Goal: Find specific page/section: Find specific page/section

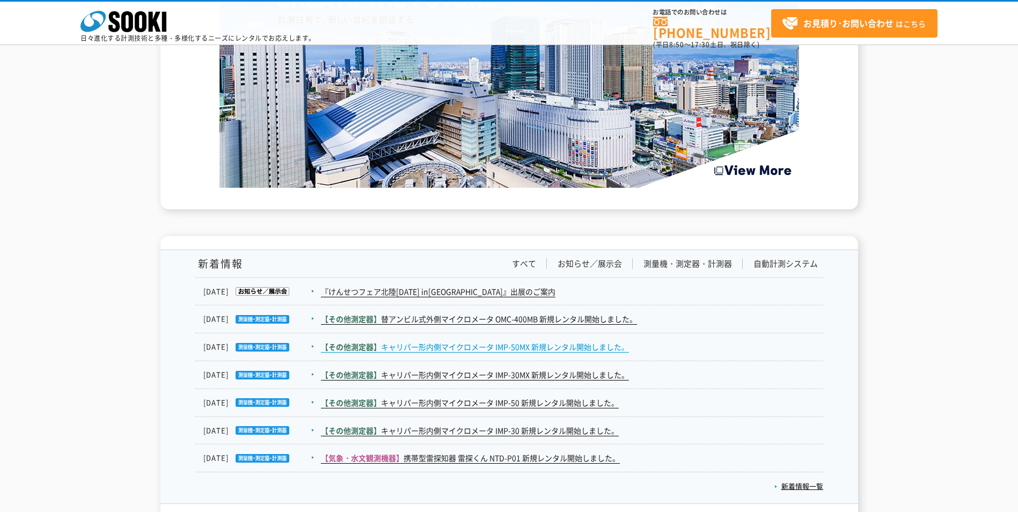
scroll to position [1663, 0]
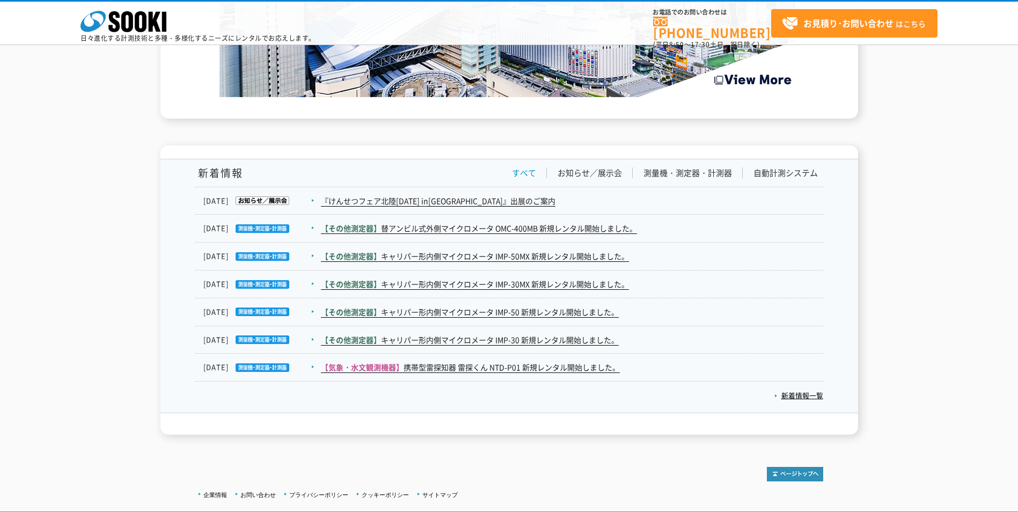
click at [530, 177] on link "すべて" at bounding box center [524, 172] width 24 height 11
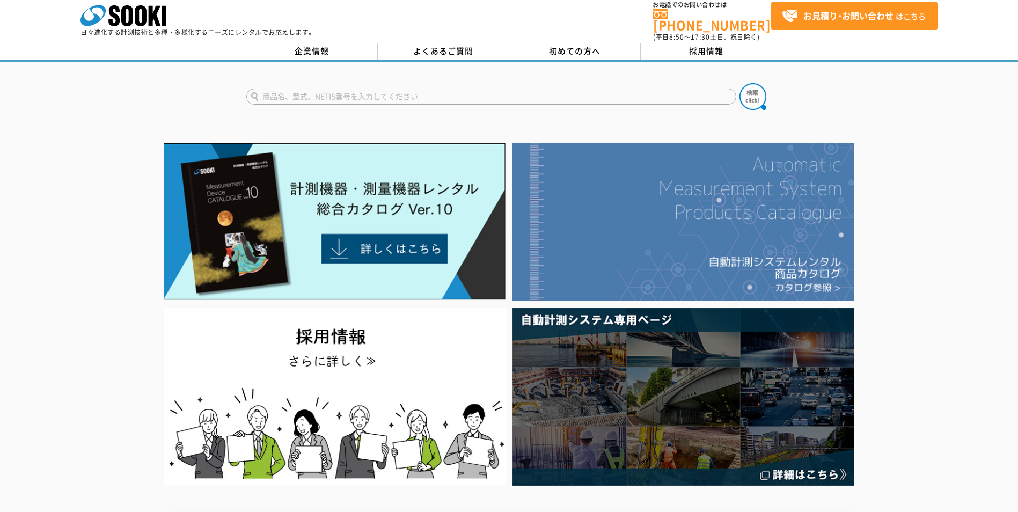
scroll to position [0, 0]
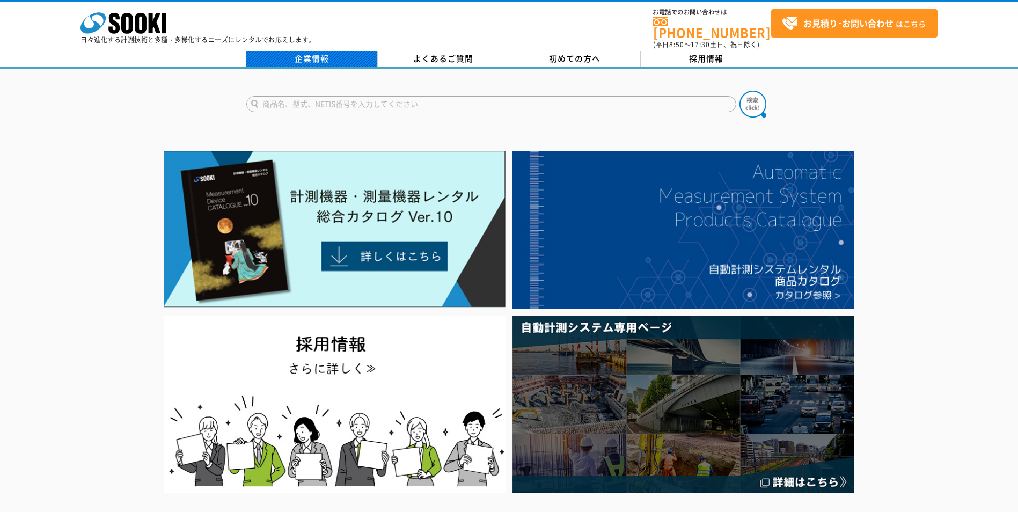
click at [343, 53] on link "企業情報" at bounding box center [311, 59] width 131 height 16
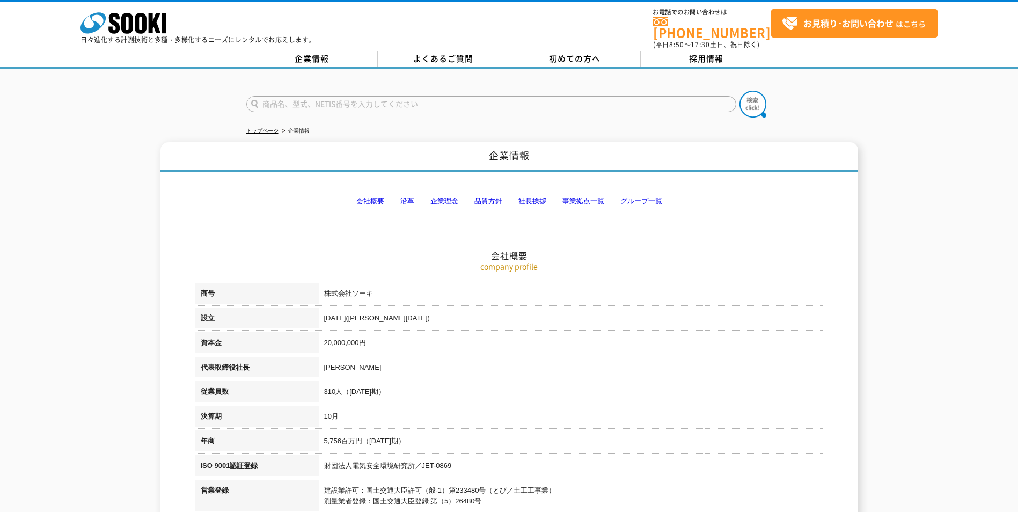
click at [585, 197] on link "事業拠点一覧" at bounding box center [583, 201] width 42 height 8
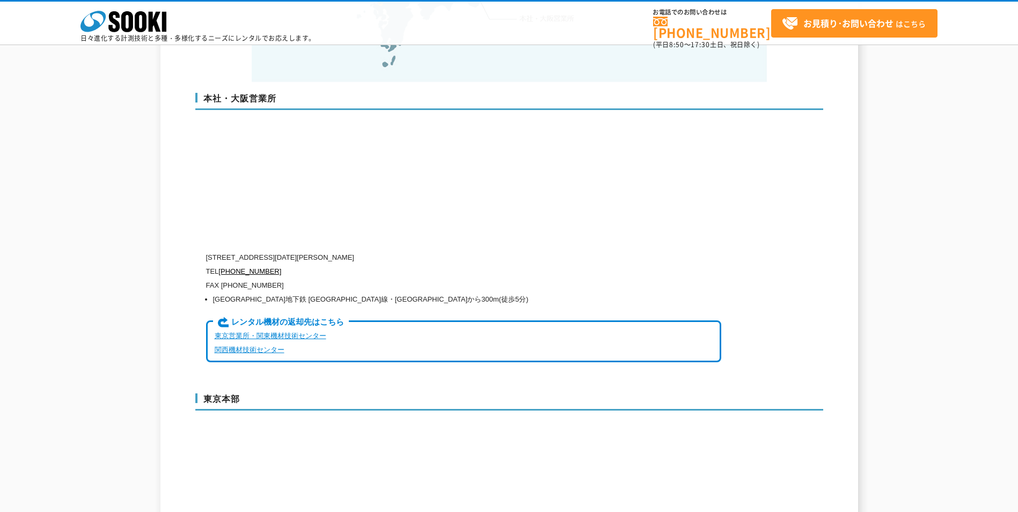
scroll to position [2745, 0]
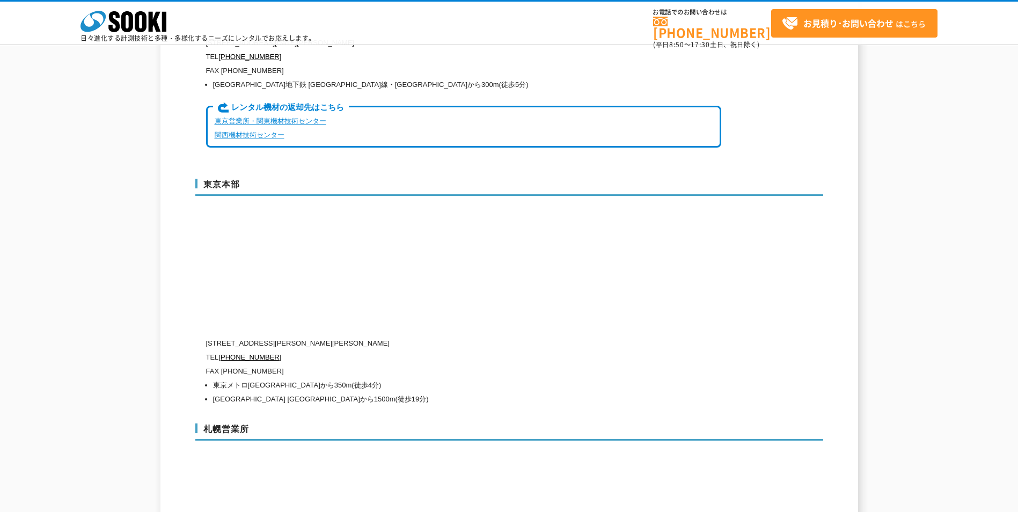
click at [525, 296] on div "東京本部 [STREET_ADDRESS][PERSON_NAME][PERSON_NAME] TEL [PHONE_NUMBER] FAX [PHONE_N…" at bounding box center [509, 290] width 628 height 245
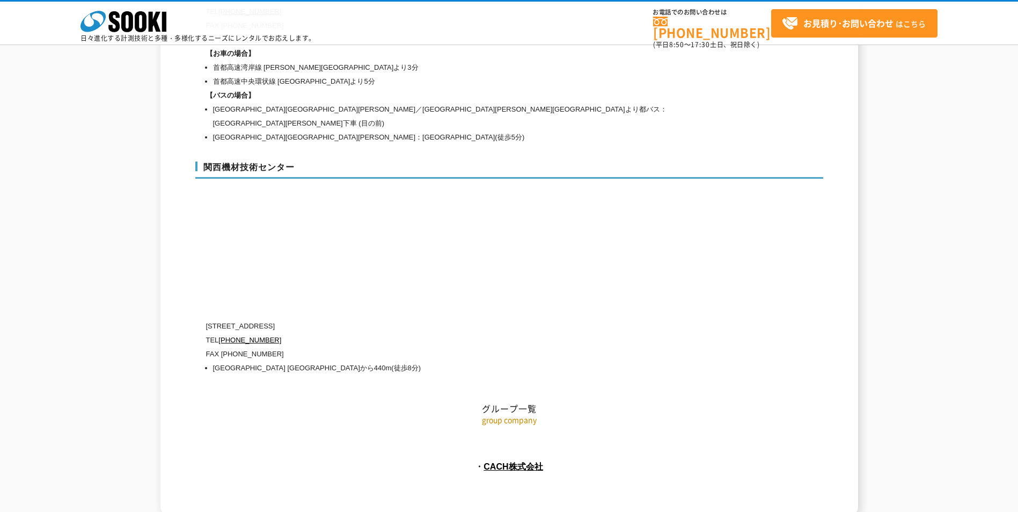
scroll to position [4799, 0]
